Goal: Task Accomplishment & Management: Use online tool/utility

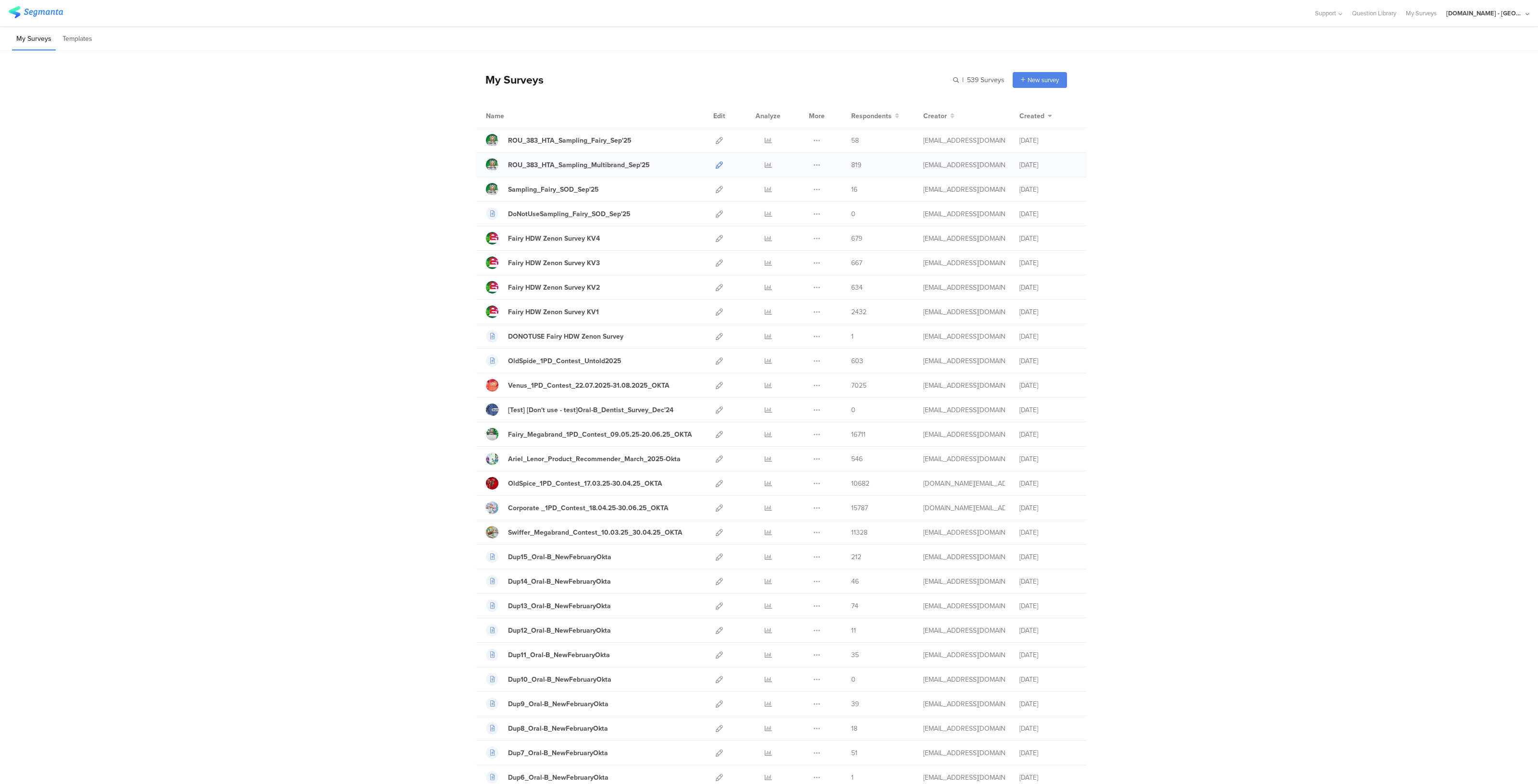
click at [716, 169] on link at bounding box center [719, 165] width 7 height 24
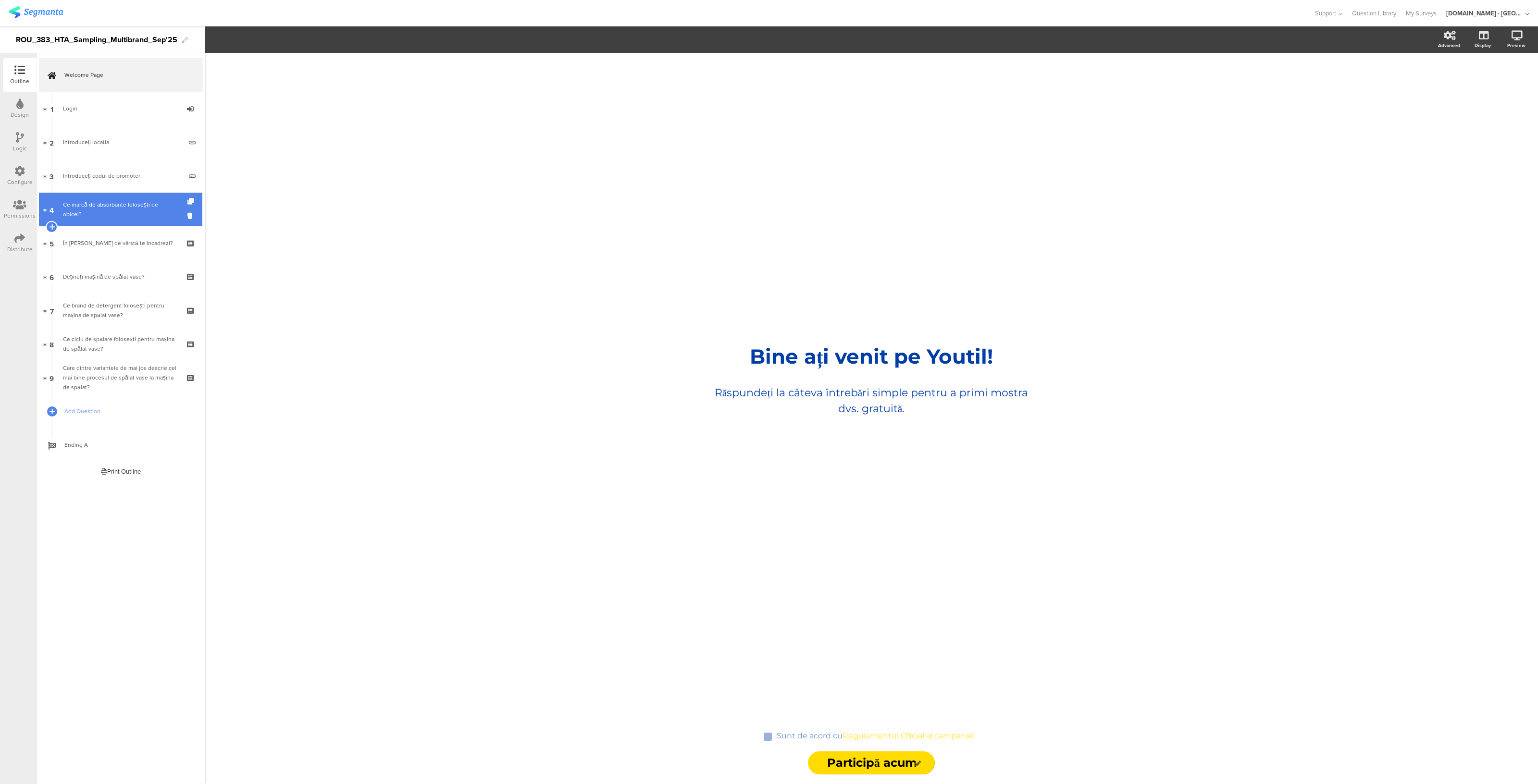
click at [99, 210] on div "Ce marcă de absorbante folosești de obicei?" at bounding box center [120, 209] width 115 height 19
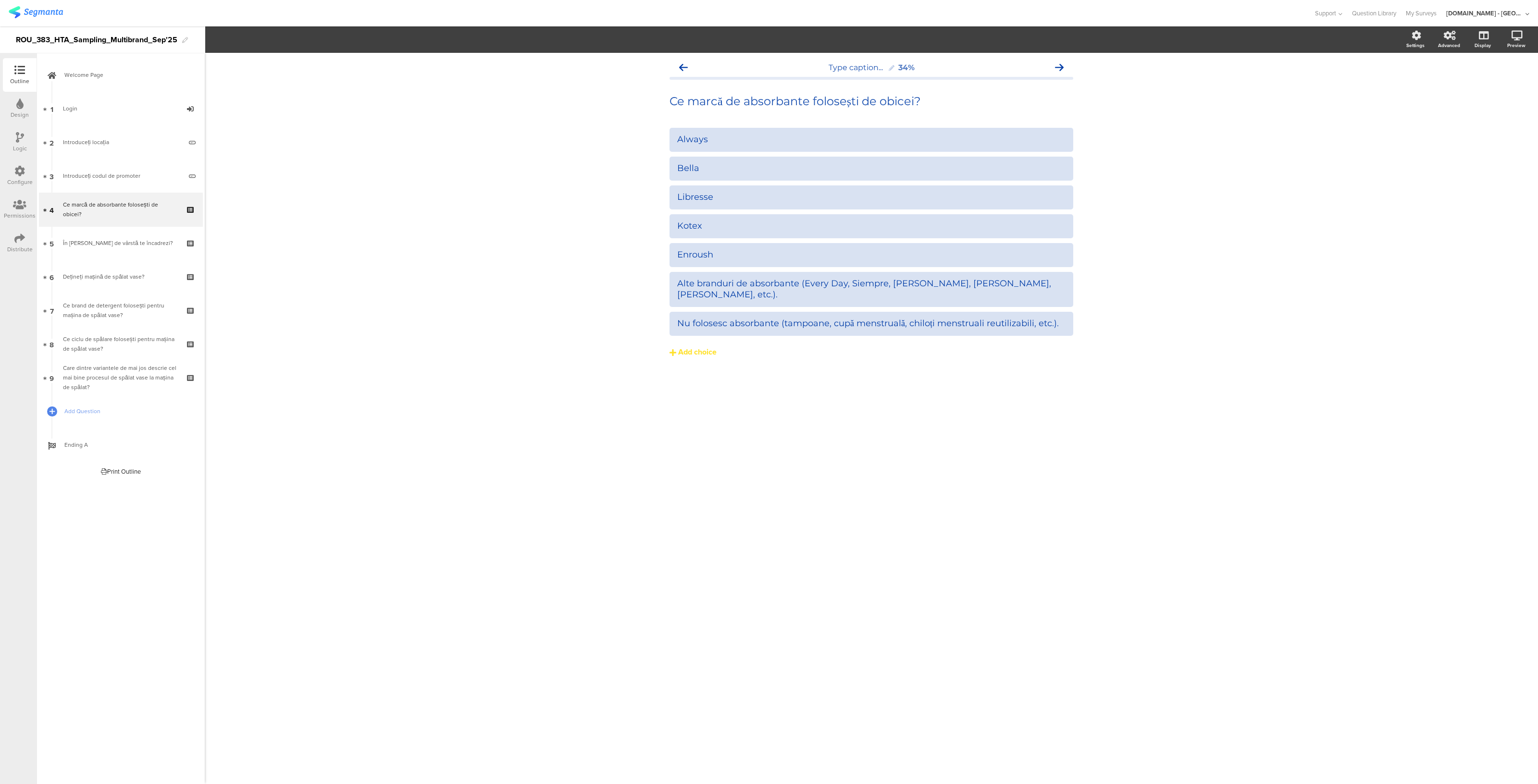
click at [12, 169] on div "Configure" at bounding box center [19, 175] width 33 height 33
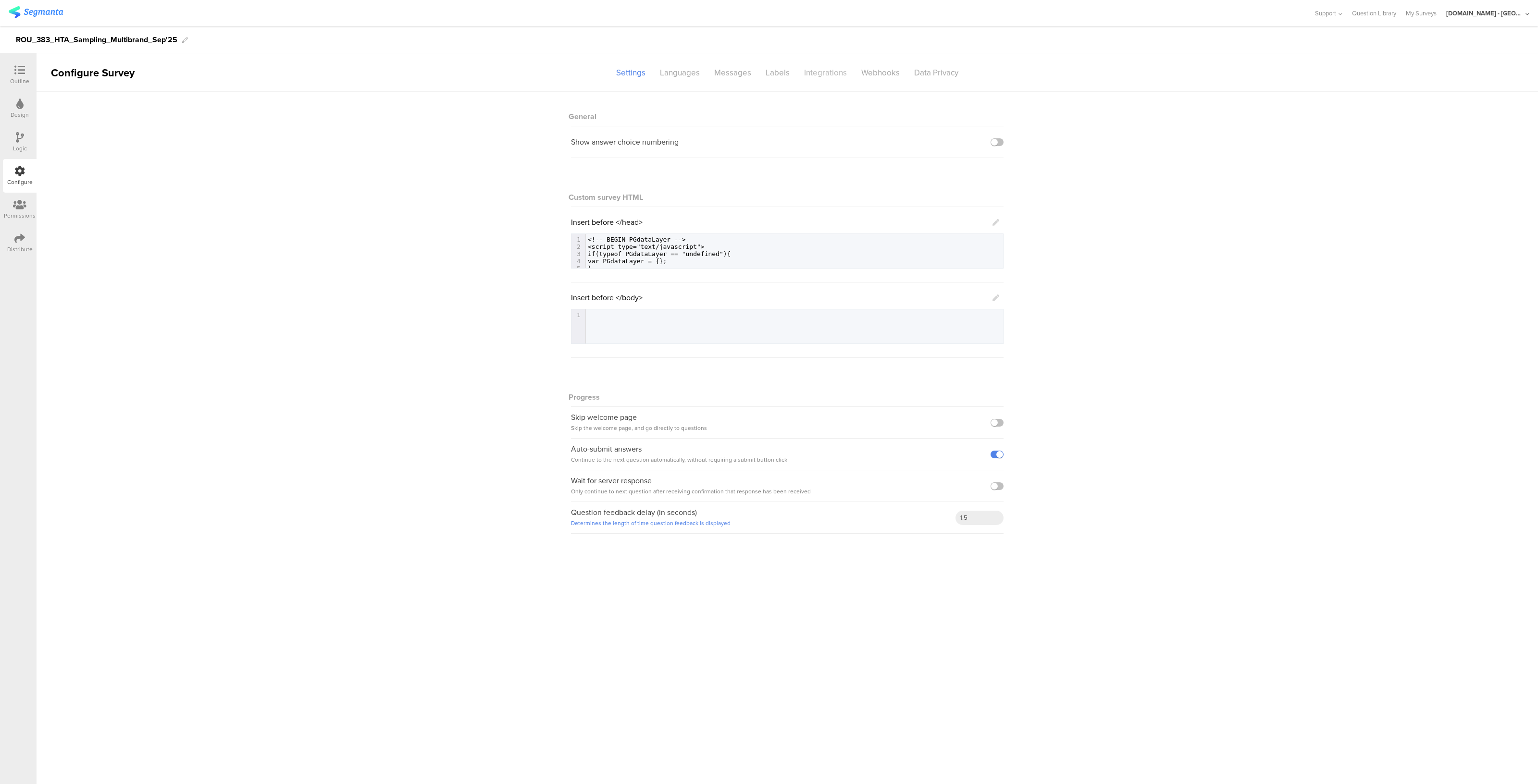
click at [829, 73] on div "Integrations" at bounding box center [826, 73] width 58 height 17
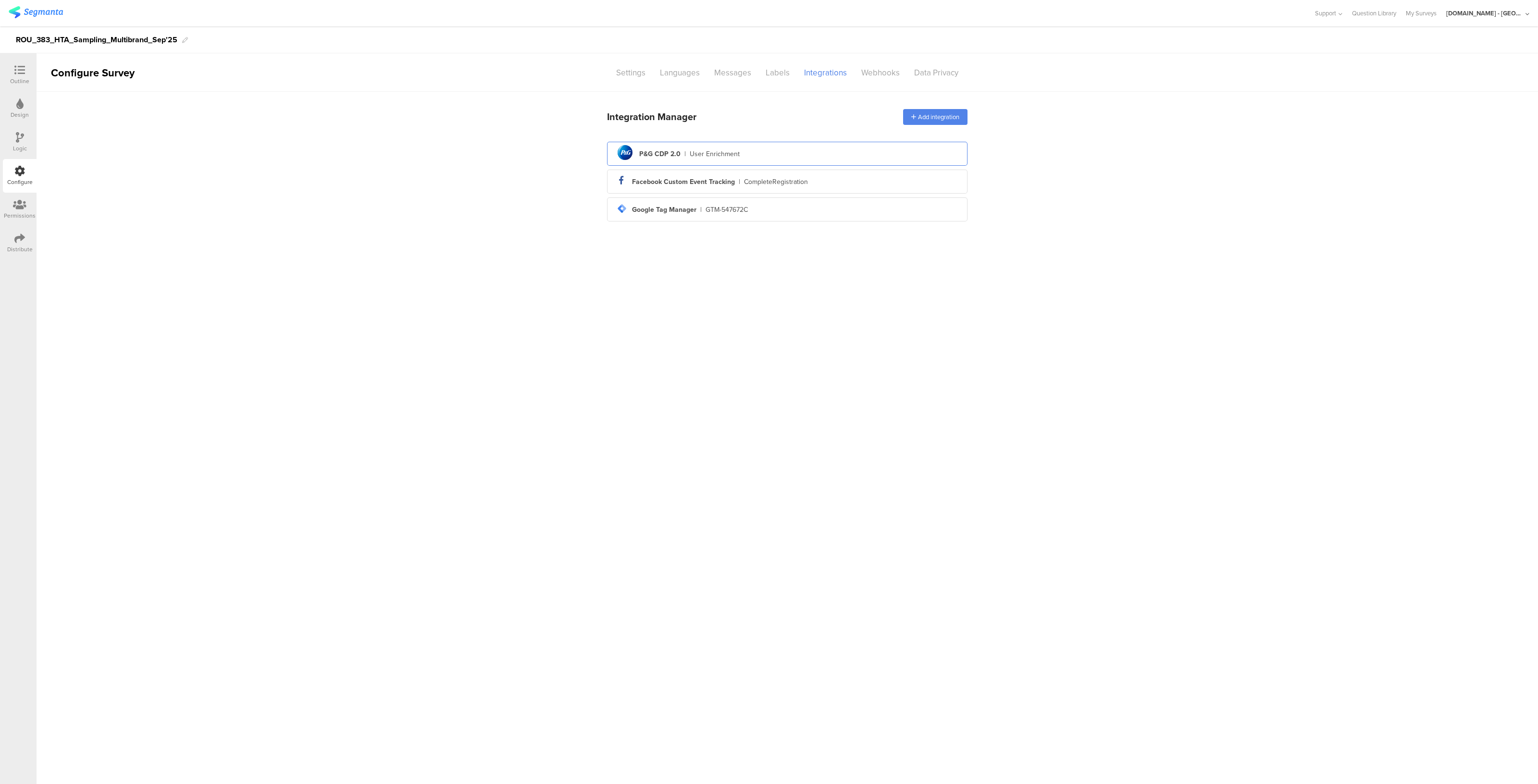
click at [728, 163] on div "pg logo P&G CDP 2.0 | User Enrichment" at bounding box center [788, 154] width 345 height 24
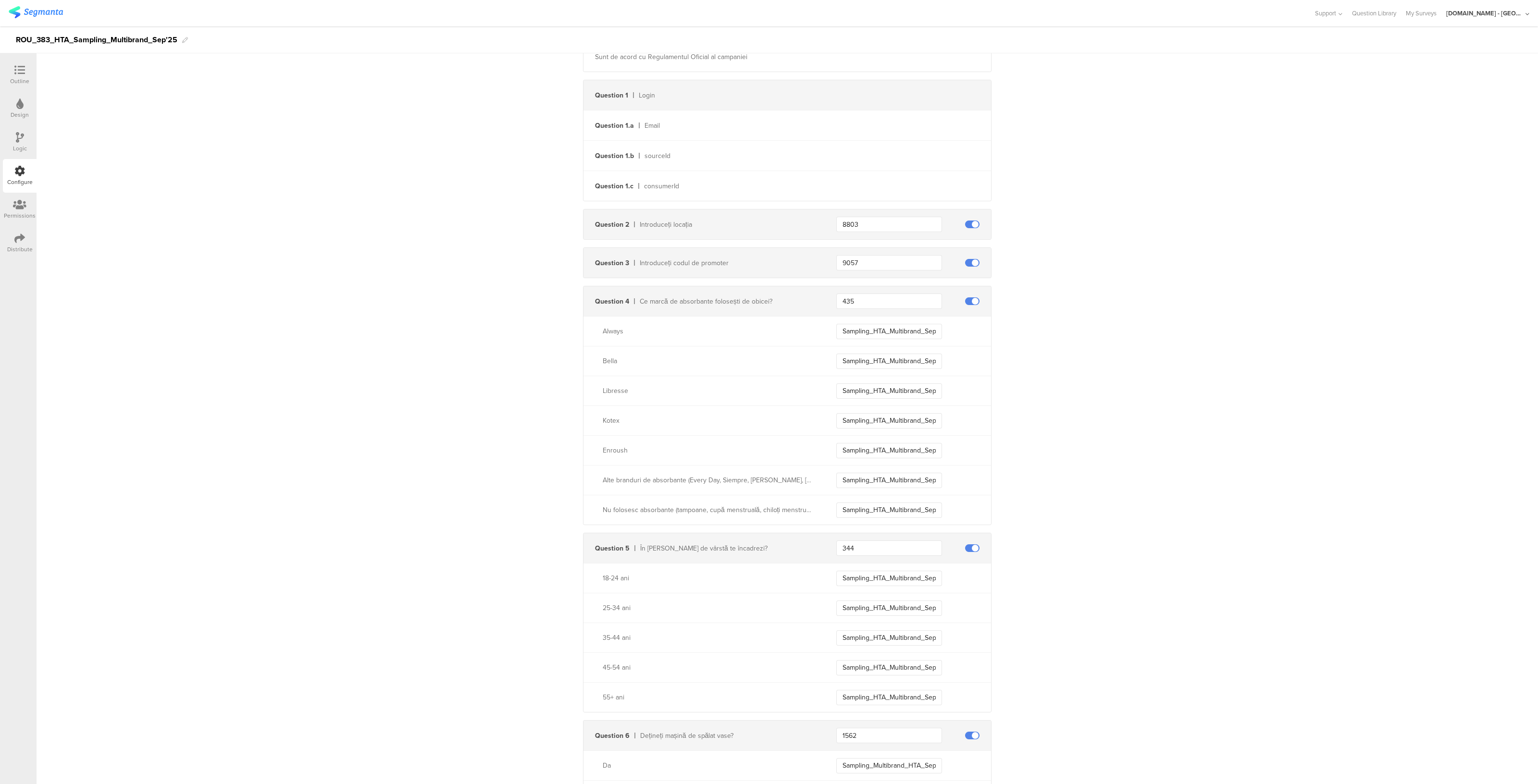
scroll to position [244, 0]
click at [885, 299] on input "435" at bounding box center [890, 301] width 106 height 16
click at [852, 333] on input "Sampling_HTA_Multibrand_Sep25_Always" at bounding box center [890, 332] width 106 height 16
